Goal: Task Accomplishment & Management: Use online tool/utility

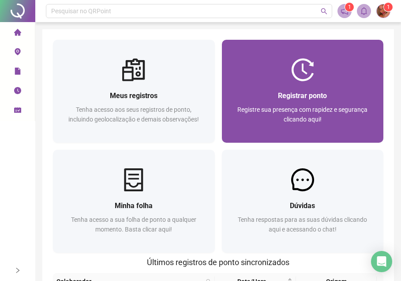
click at [320, 68] on div at bounding box center [303, 69] width 162 height 23
click at [263, 94] on div "Registrar ponto" at bounding box center [302, 95] width 141 height 11
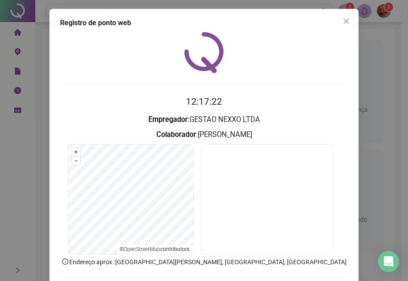
scroll to position [45, 0]
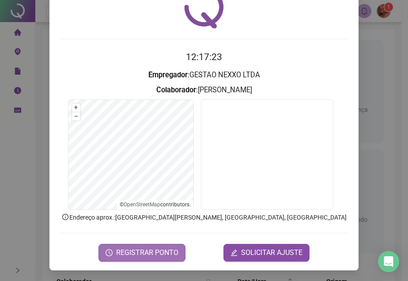
click at [155, 254] on span "REGISTRAR PONTO" at bounding box center [147, 252] width 62 height 11
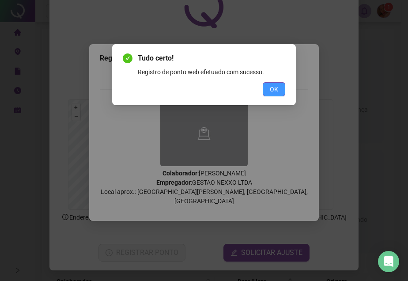
click at [265, 90] on button "OK" at bounding box center [273, 89] width 22 height 14
